Goal: Book appointment/travel/reservation

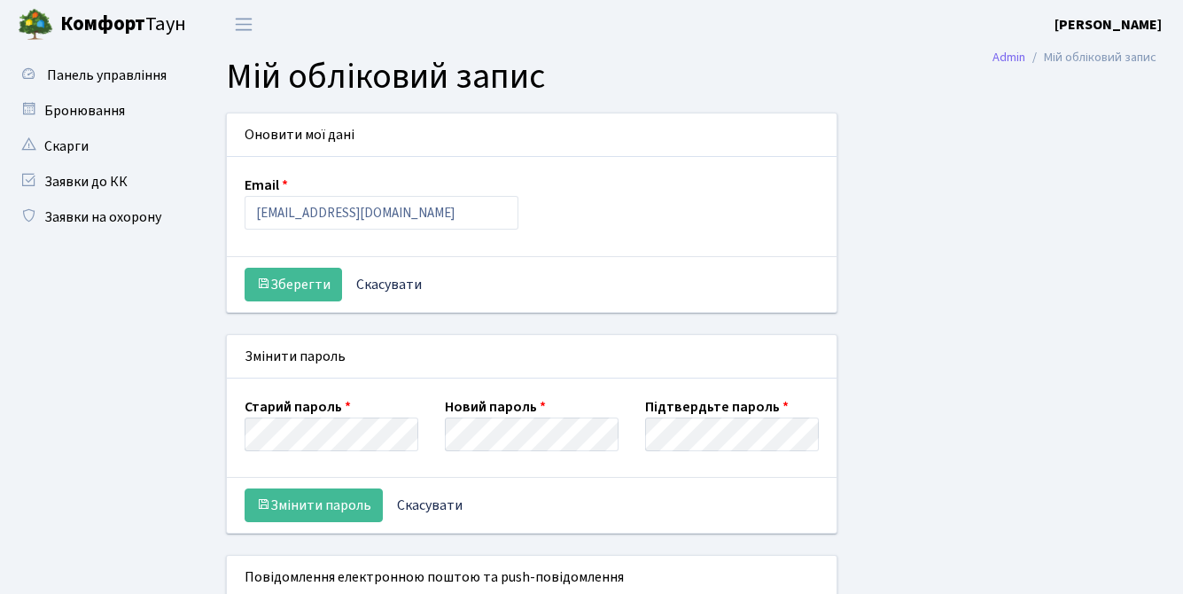
select select
click at [106, 117] on link "Бронювання" at bounding box center [97, 110] width 177 height 35
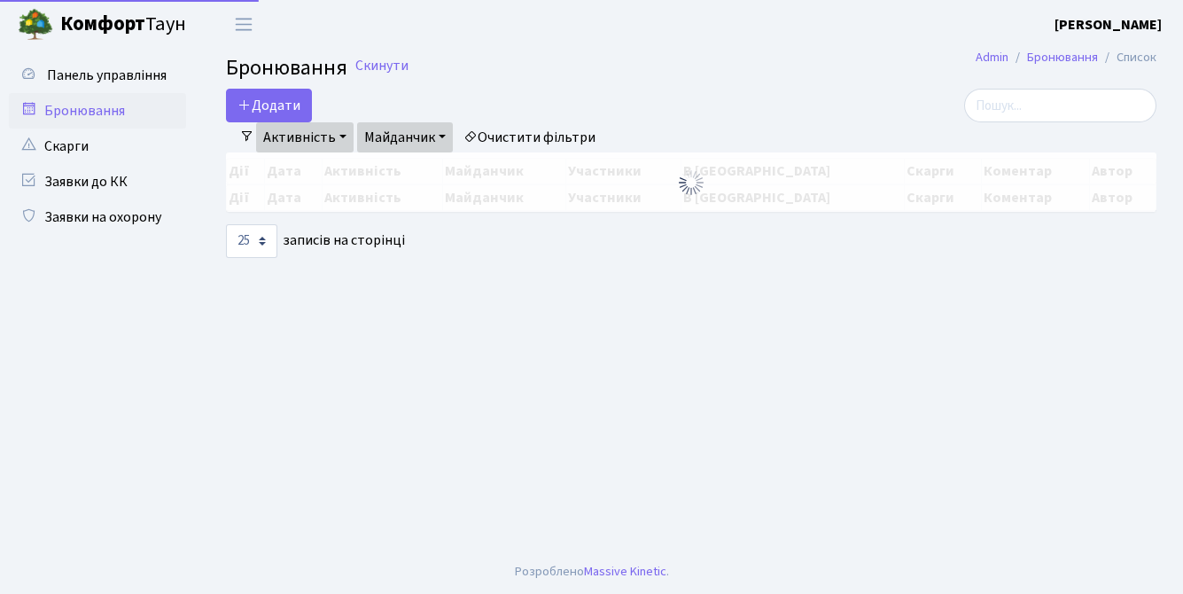
select select "25"
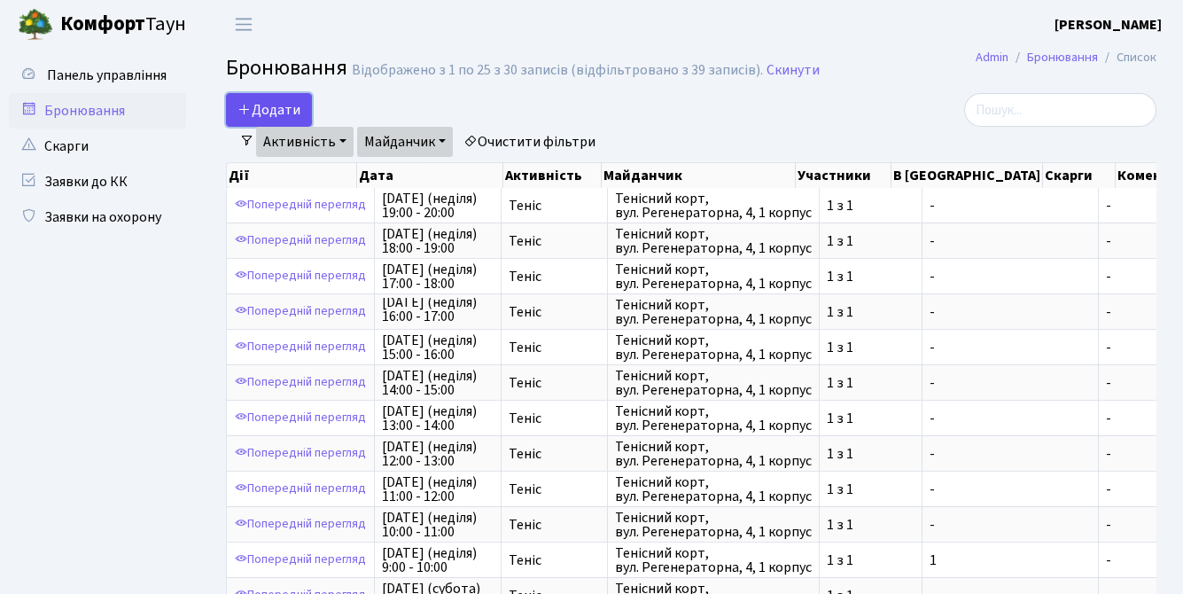
click at [269, 102] on button "Додати" at bounding box center [269, 110] width 86 height 34
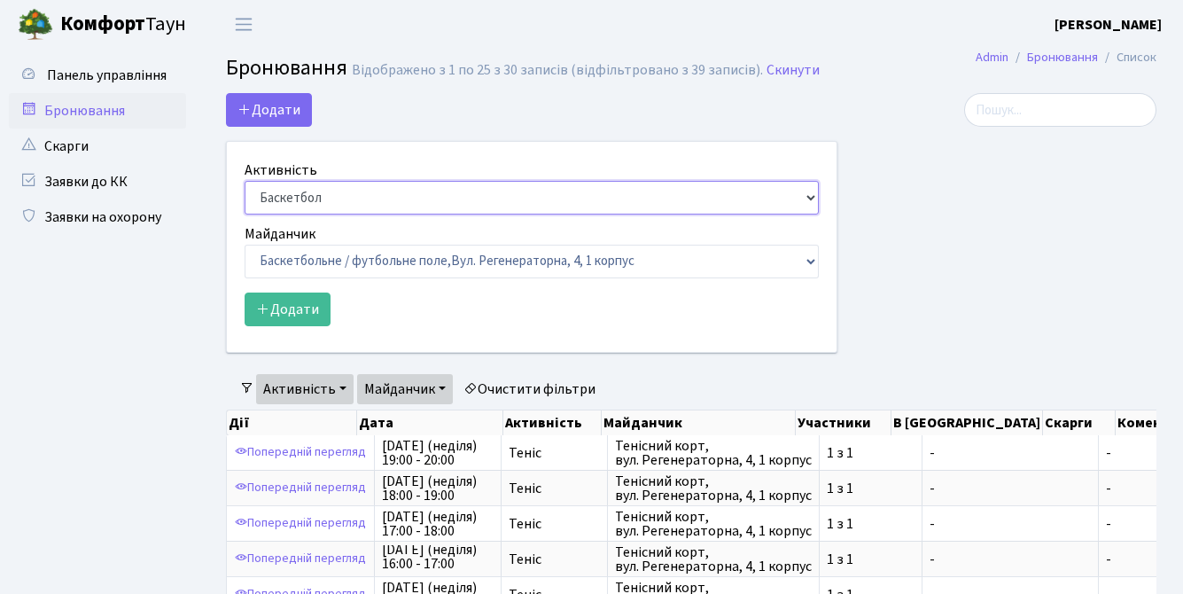
click at [308, 191] on select "Баскетбол Волейбол Йога Катання на роликах Настільний теніс Теніс Футбол Фітнес" at bounding box center [532, 198] width 574 height 34
select select "1"
click at [245, 181] on select "Баскетбол Волейбол Йога Катання на роликах Настільний теніс Теніс Футбол Фітнес" at bounding box center [532, 198] width 574 height 34
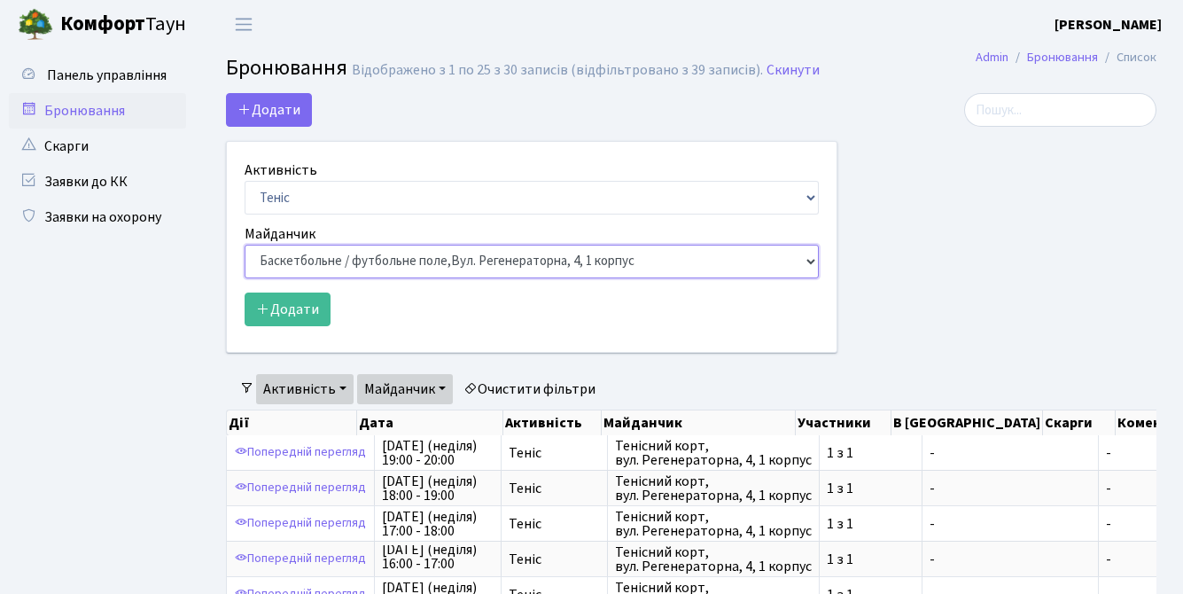
click at [363, 254] on select "Баскетбольне / футбольне поле, Вул. Регенераторна, 4, 1 корпус Баскетбольне пол…" at bounding box center [532, 262] width 574 height 34
select select "1"
click at [245, 245] on select "Баскетбольне / футбольне поле, Вул. Регенераторна, 4, 1 корпус Баскетбольне пол…" at bounding box center [532, 262] width 574 height 34
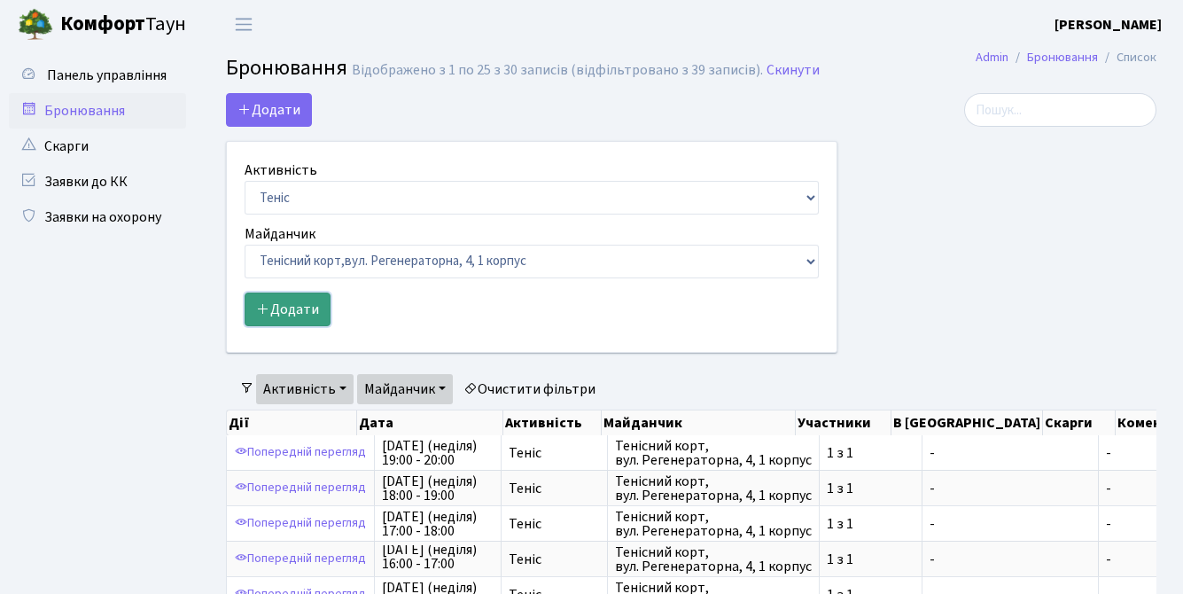
click at [290, 304] on button "Додати" at bounding box center [288, 310] width 86 height 34
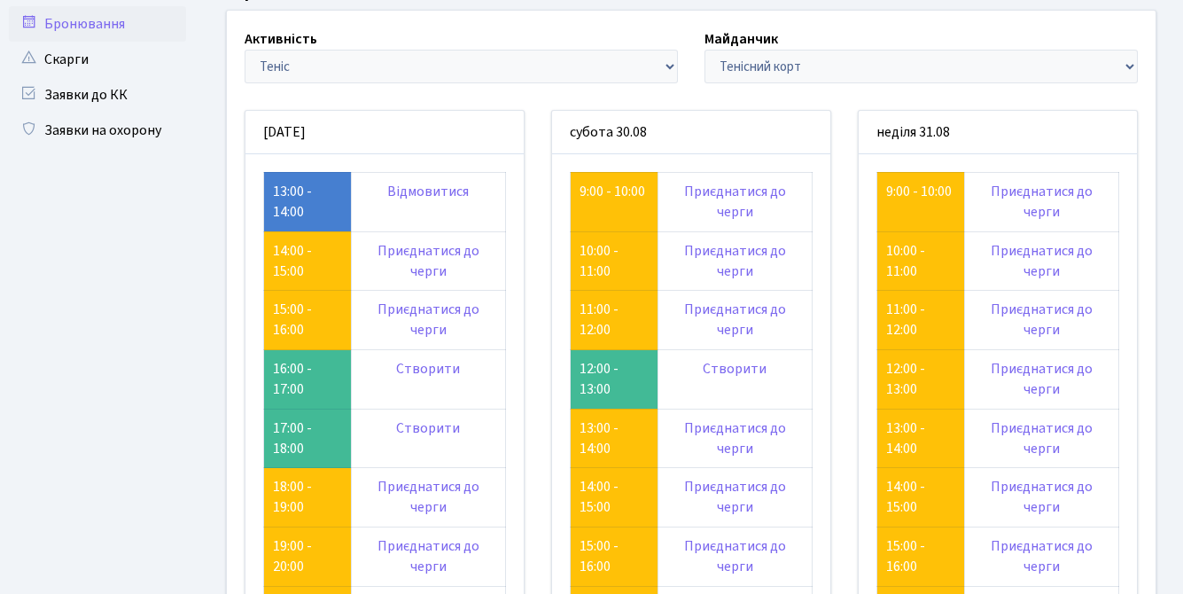
scroll to position [104, 0]
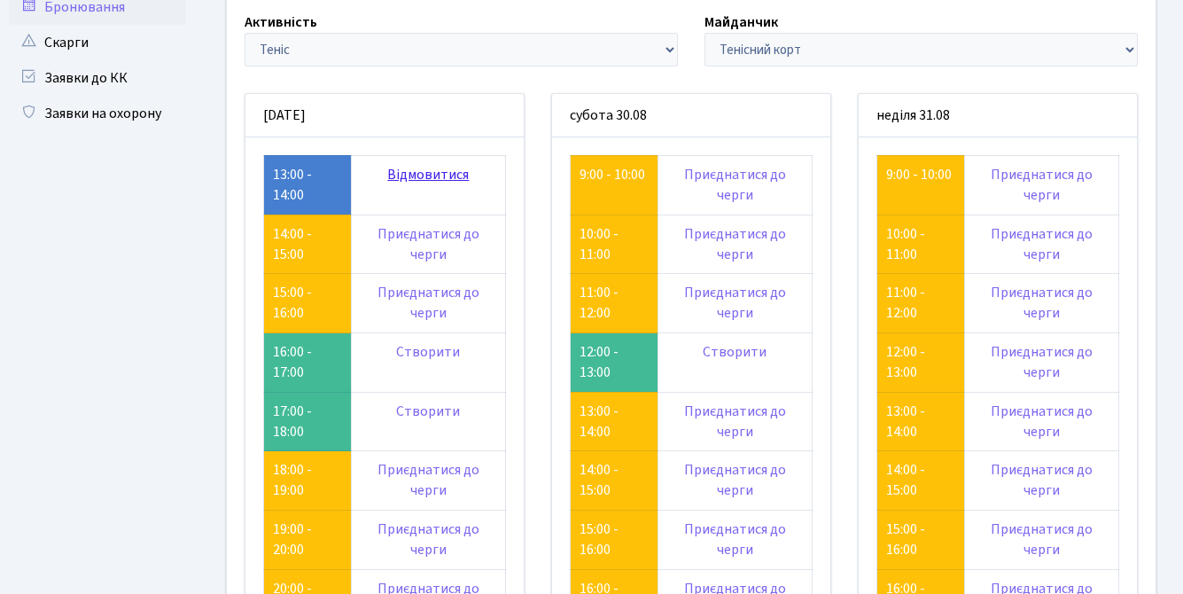
click at [451, 180] on link "Відмовитися" at bounding box center [428, 175] width 82 height 20
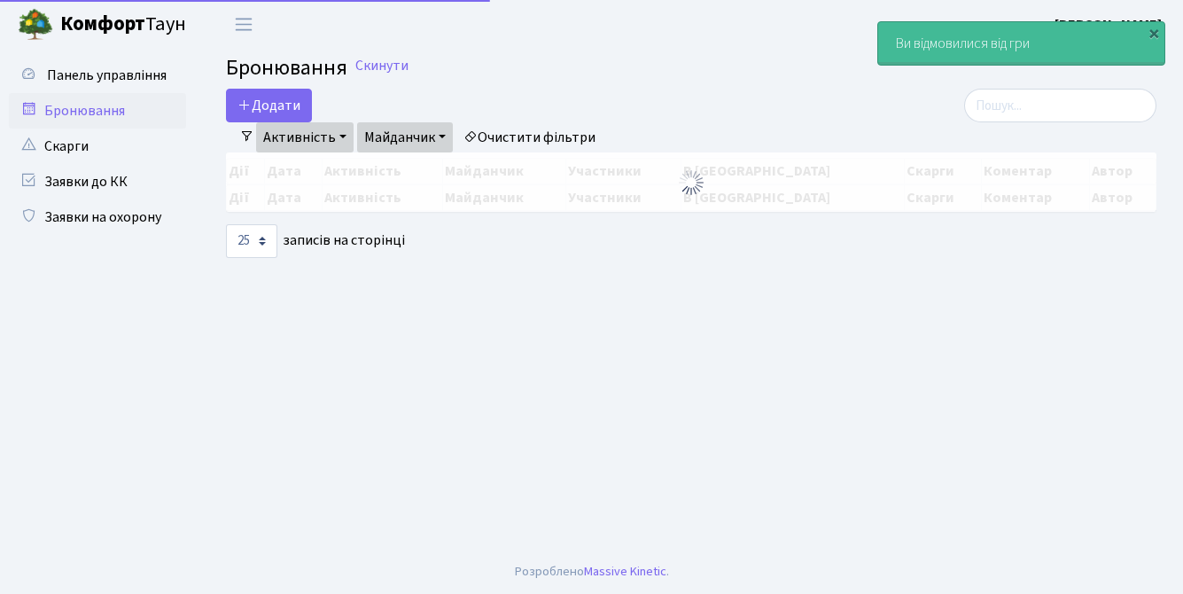
select select "25"
click at [304, 112] on button "Додати" at bounding box center [269, 106] width 86 height 34
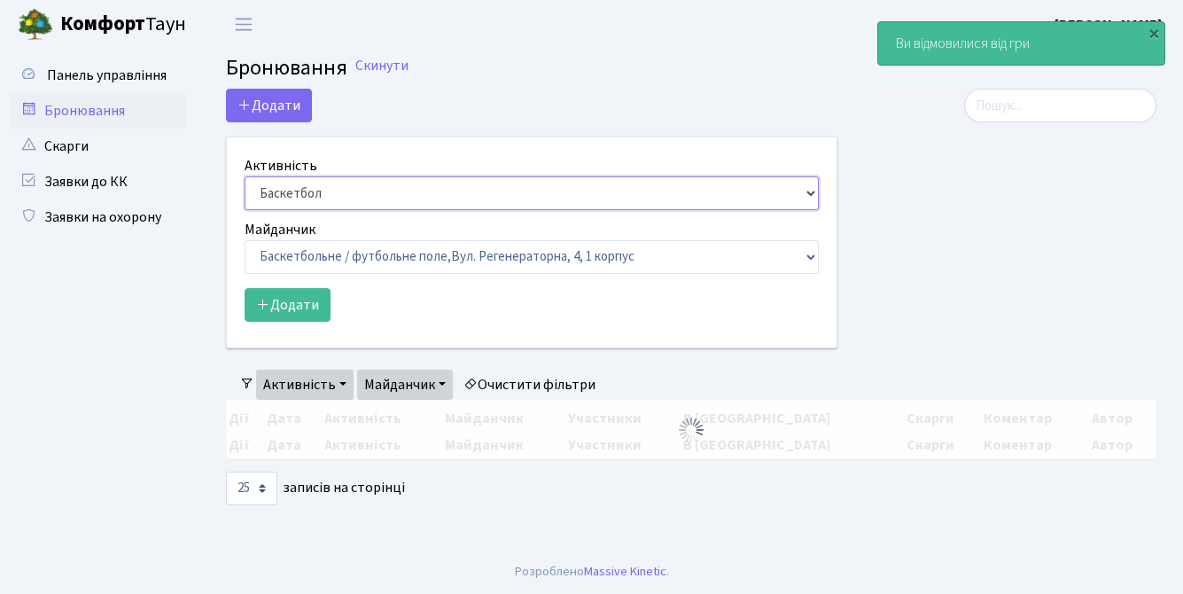
click at [301, 193] on select "Баскетбол Волейбол Йога Катання на роликах Настільний теніс Теніс Футбол Фітнес" at bounding box center [532, 193] width 574 height 34
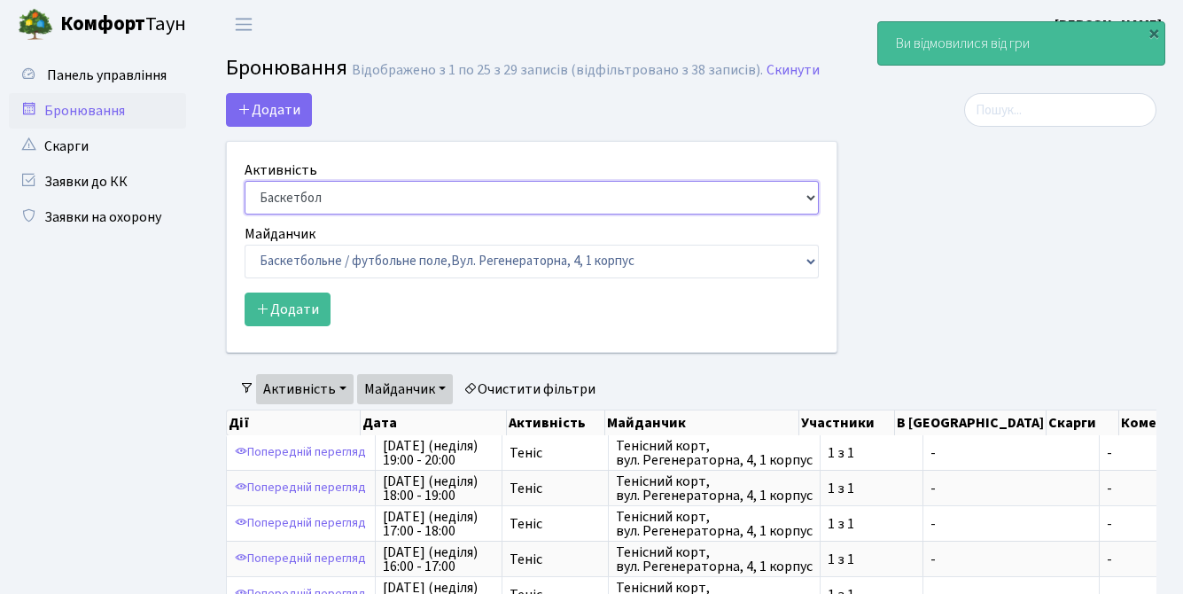
select select "1"
click at [245, 181] on select "Баскетбол Волейбол Йога Катання на роликах Настільний теніс Теніс Футбол Фітнес" at bounding box center [532, 198] width 574 height 34
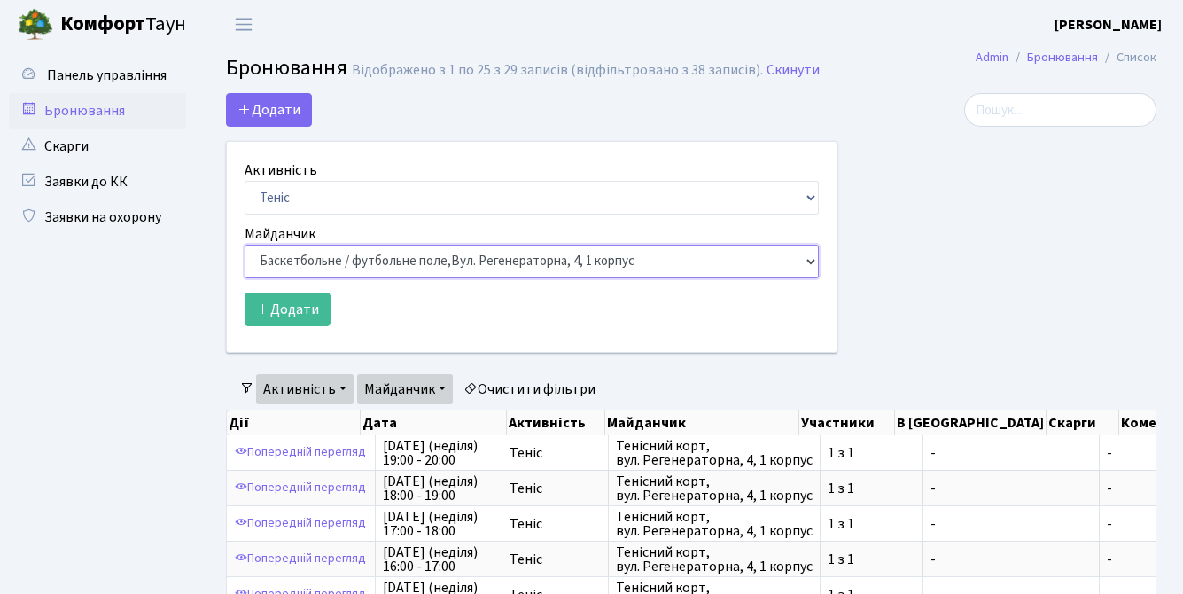
click at [336, 258] on select "Баскетбольне / футбольне поле, Вул. Регенераторна, 4, 1 корпус Баскетбольне пол…" at bounding box center [532, 262] width 574 height 34
select select "1"
click at [245, 245] on select "Баскетбольне / футбольне поле, Вул. Регенераторна, 4, 1 корпус Баскетбольне пол…" at bounding box center [532, 262] width 574 height 34
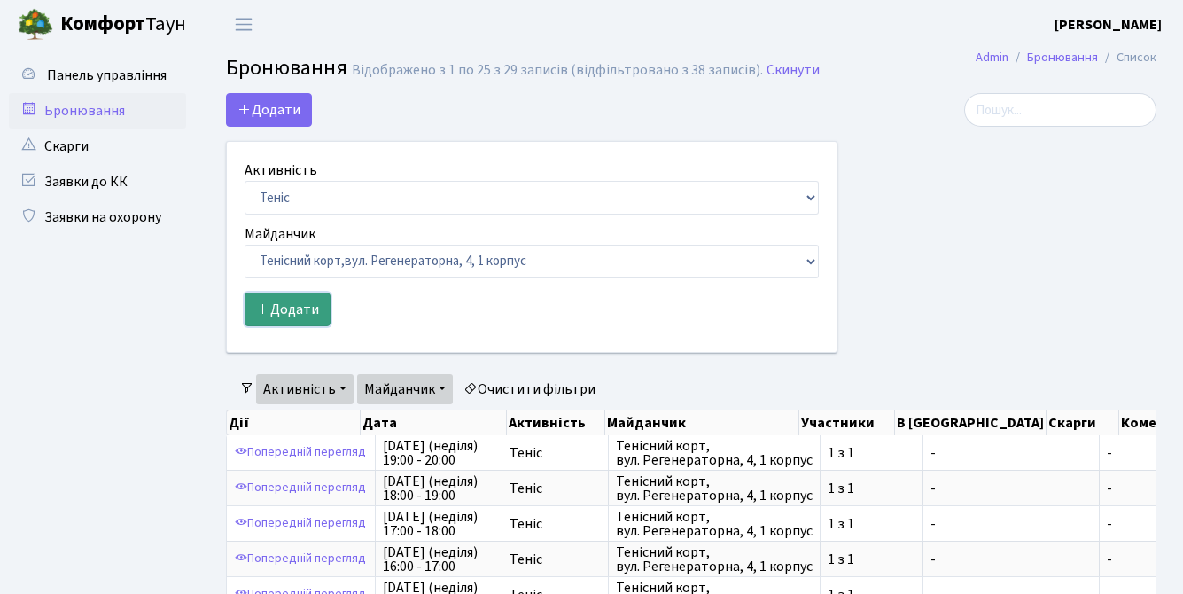
click at [304, 318] on button "Додати" at bounding box center [288, 310] width 86 height 34
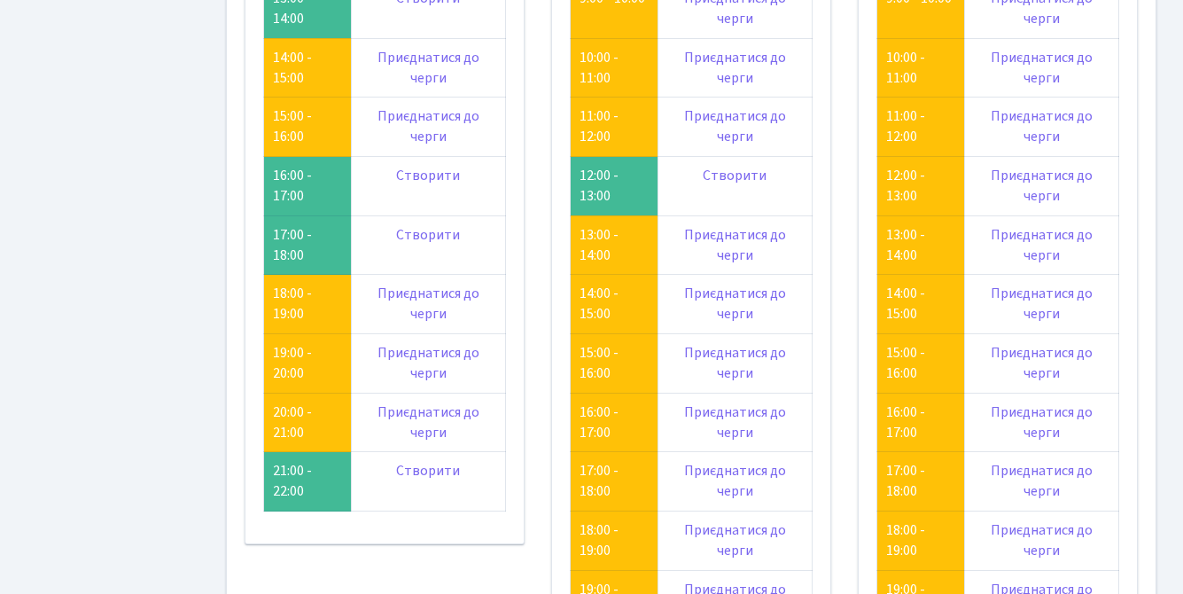
scroll to position [279, 0]
